Goal: Navigation & Orientation: Find specific page/section

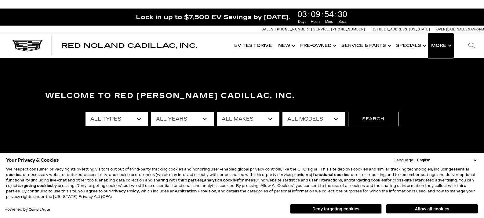
click at [443, 46] on button "Show More" at bounding box center [440, 46] width 25 height 24
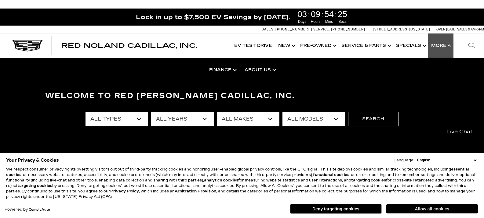
click at [438, 211] on button "Allow all cookies" at bounding box center [432, 209] width 92 height 9
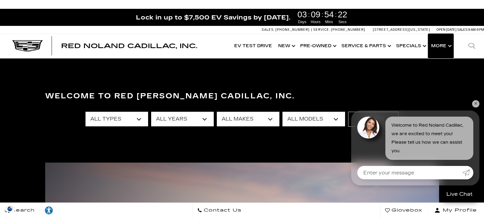
click at [450, 46] on button "Show More" at bounding box center [440, 46] width 25 height 24
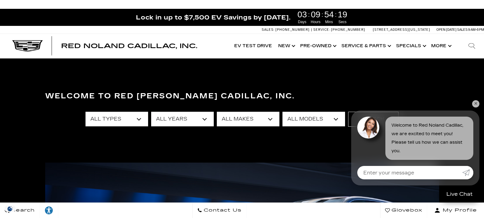
click at [474, 103] on link "✕" at bounding box center [475, 103] width 7 height 7
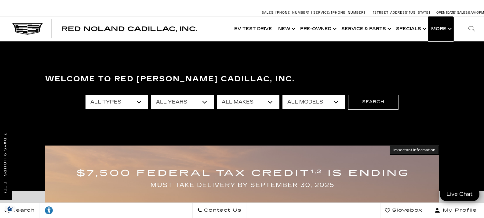
click at [442, 31] on button "Show More" at bounding box center [440, 29] width 25 height 24
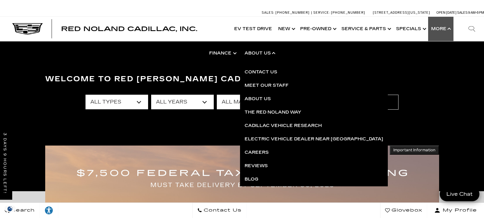
click at [264, 54] on link "Show About Us" at bounding box center [259, 53] width 39 height 24
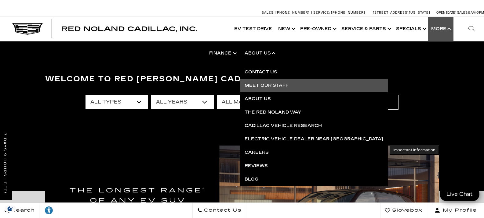
click at [264, 85] on link "Meet Our Staff" at bounding box center [314, 85] width 148 height 13
